Goal: Task Accomplishment & Management: Use online tool/utility

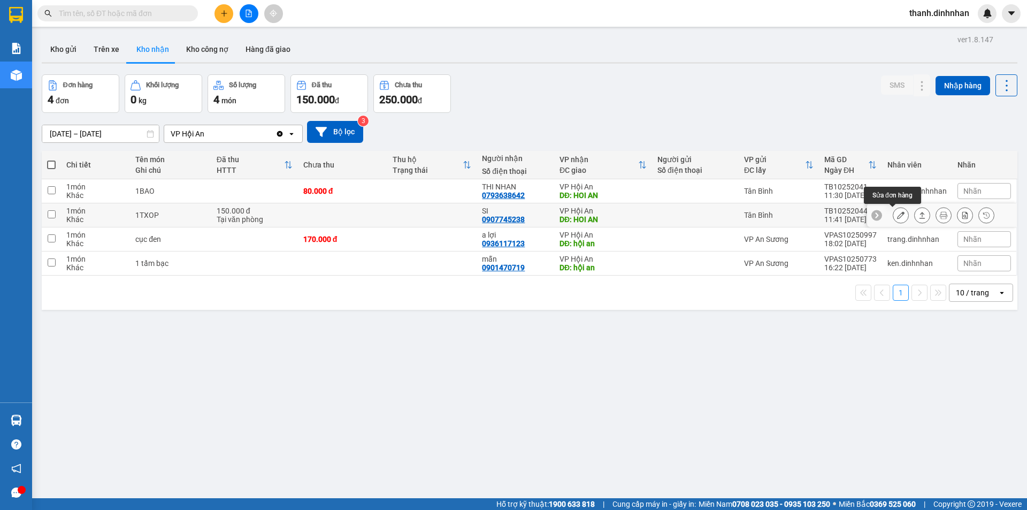
click at [897, 213] on icon at bounding box center [900, 214] width 7 height 7
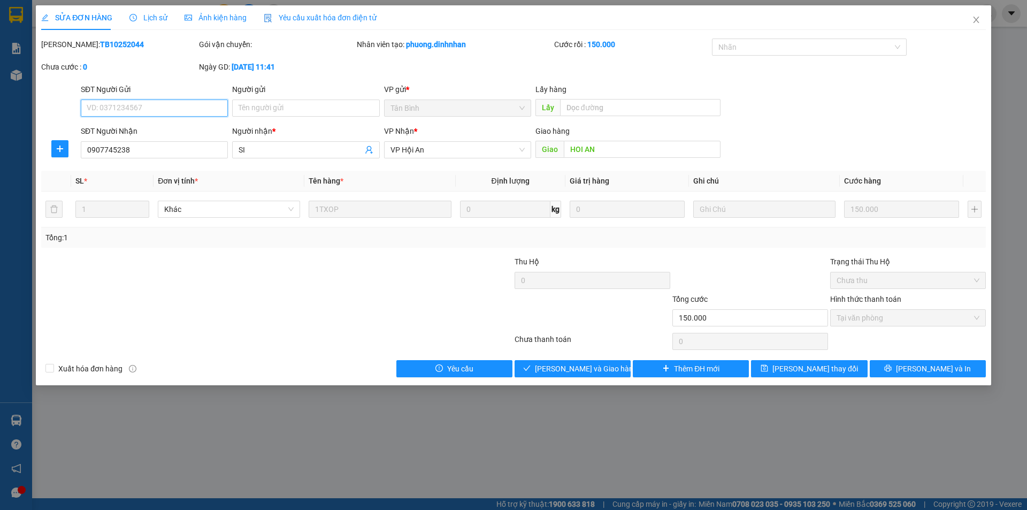
type input "0907745238"
type input "SI"
type input "HOI AN"
type input "150.000"
click at [583, 369] on span "[PERSON_NAME] và Giao hàng" at bounding box center [586, 369] width 103 height 12
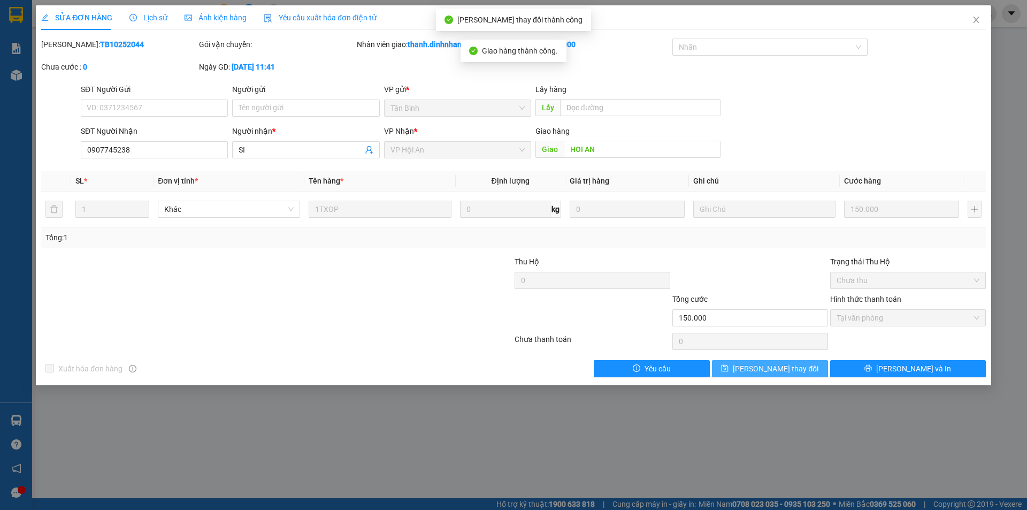
click at [788, 375] on button "[PERSON_NAME] thay đổi" at bounding box center [770, 368] width 116 height 17
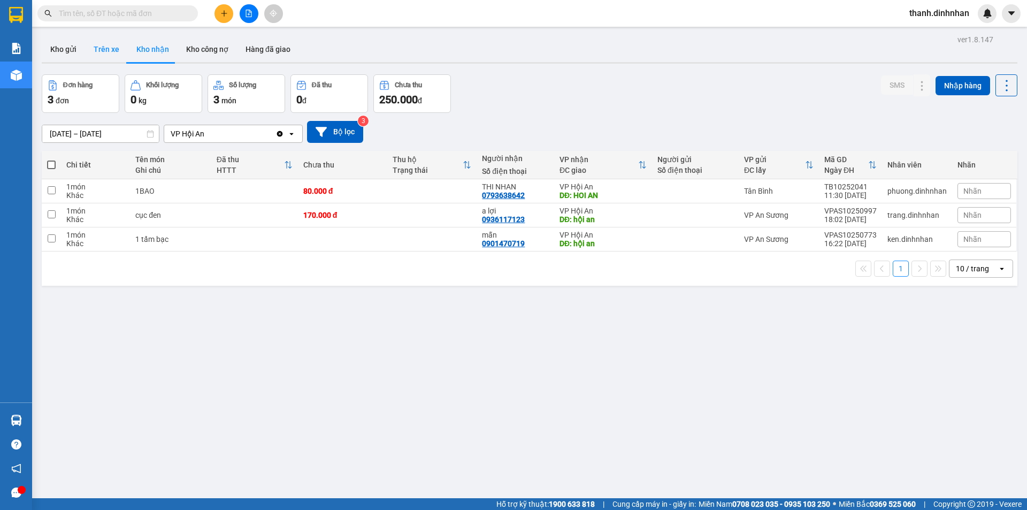
click at [122, 48] on button "Trên xe" at bounding box center [106, 49] width 43 height 26
type input "[DATE] – [DATE]"
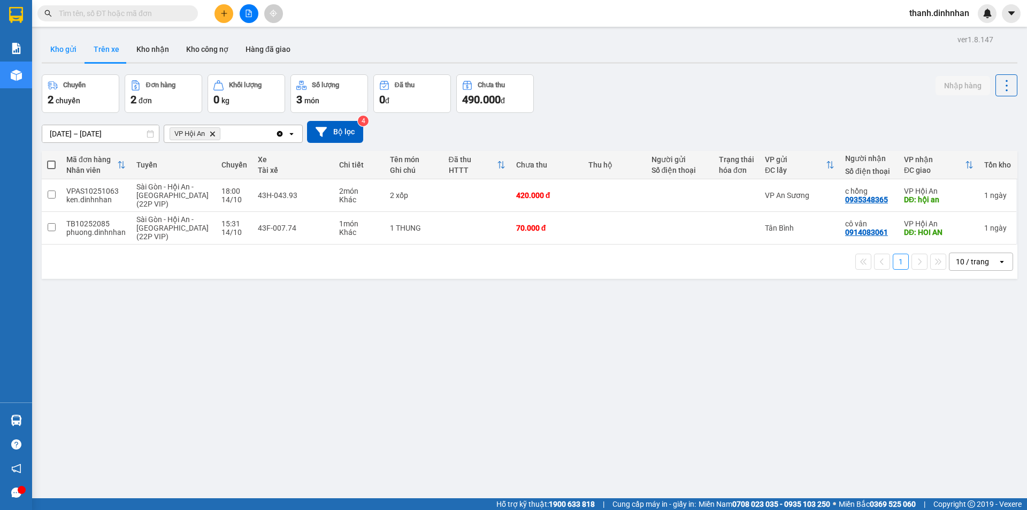
click at [63, 58] on button "Kho gửi" at bounding box center [63, 49] width 43 height 26
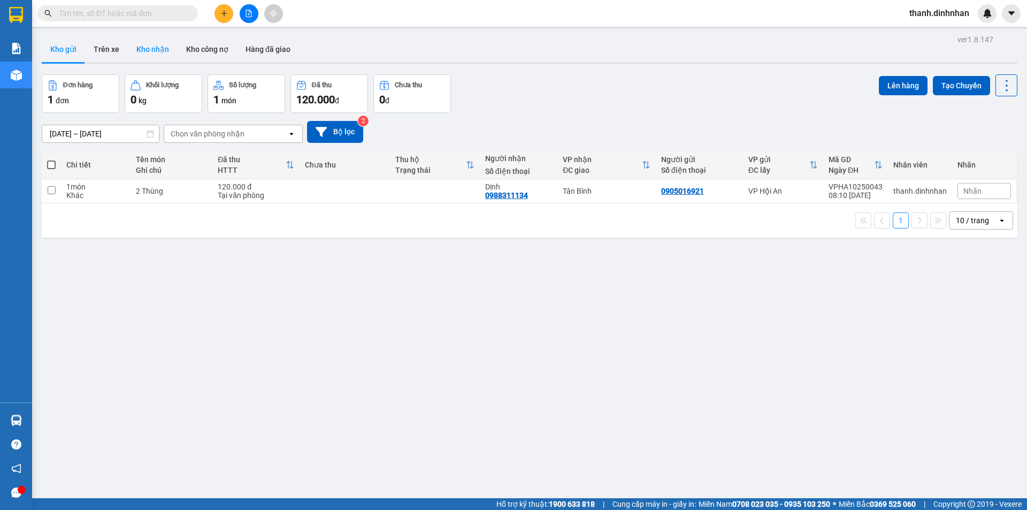
click at [147, 53] on button "Kho nhận" at bounding box center [153, 49] width 50 height 26
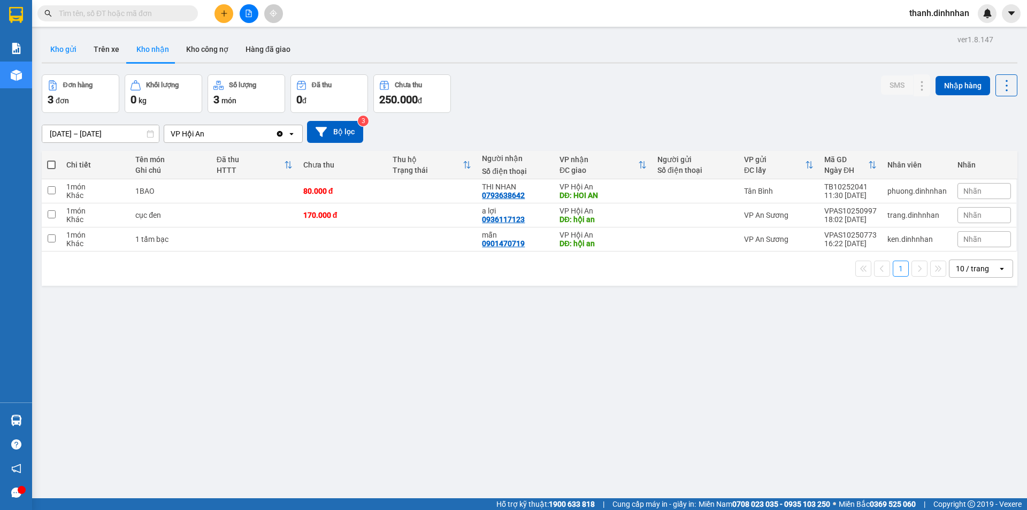
click at [74, 53] on button "Kho gửi" at bounding box center [63, 49] width 43 height 26
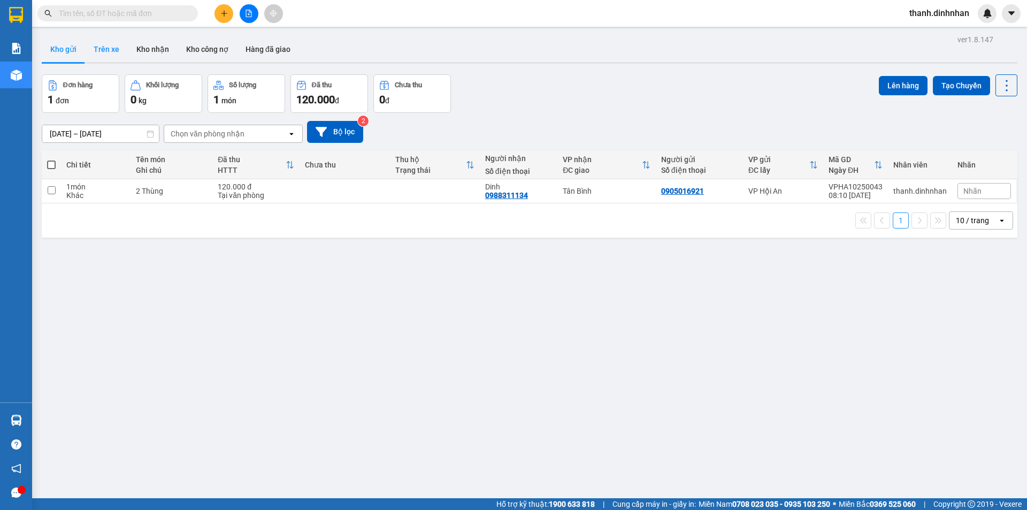
click at [117, 52] on button "Trên xe" at bounding box center [106, 49] width 43 height 26
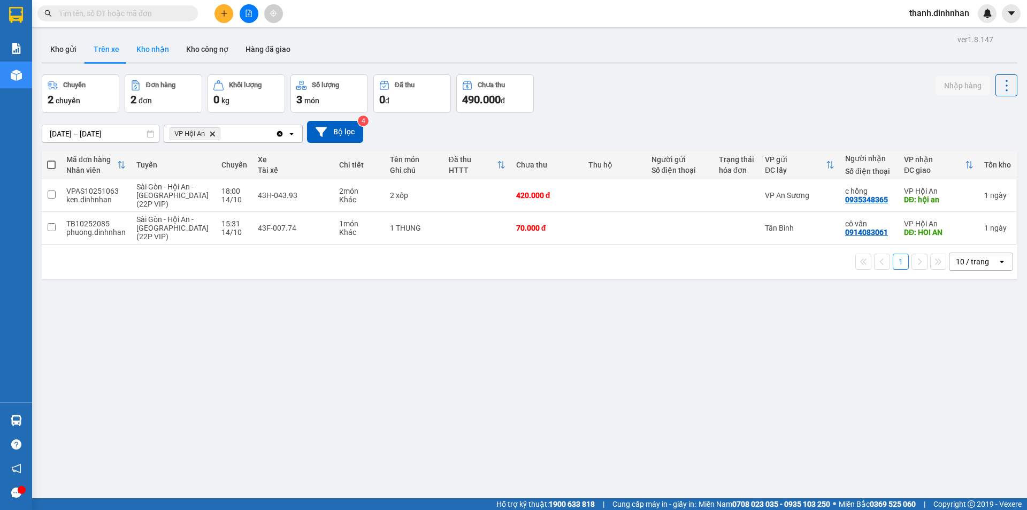
click at [161, 57] on button "Kho nhận" at bounding box center [153, 49] width 50 height 26
type input "[DATE] – [DATE]"
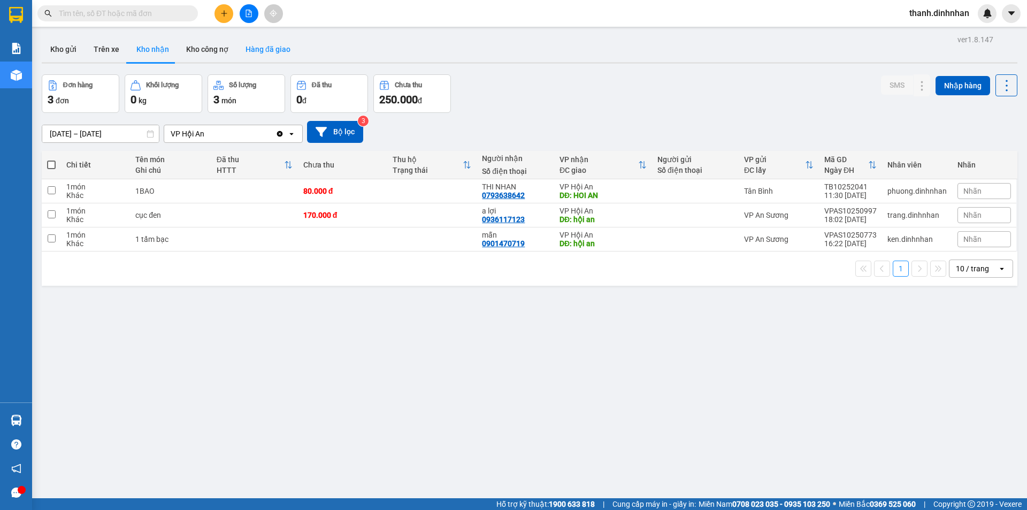
click at [254, 53] on button "Hàng đã giao" at bounding box center [268, 49] width 62 height 26
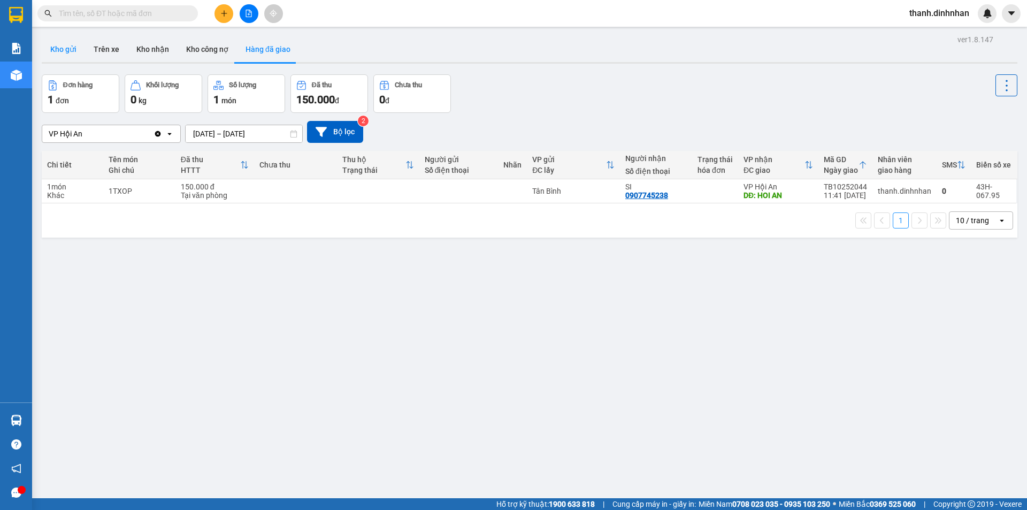
click at [79, 52] on button "Kho gửi" at bounding box center [63, 49] width 43 height 26
